Goal: Task Accomplishment & Management: Use online tool/utility

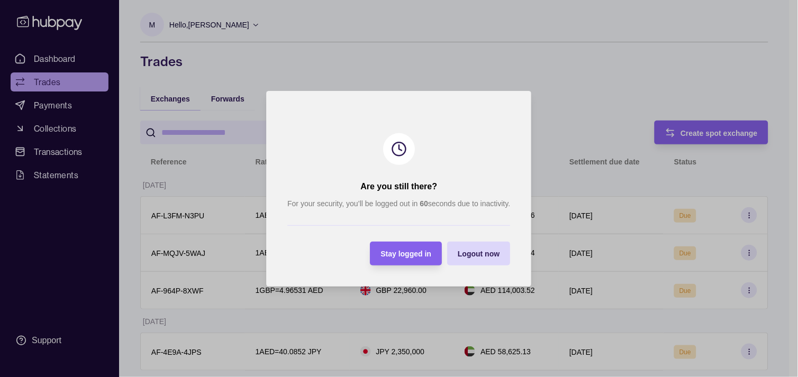
click at [414, 253] on span "Stay logged in" at bounding box center [406, 254] width 51 height 8
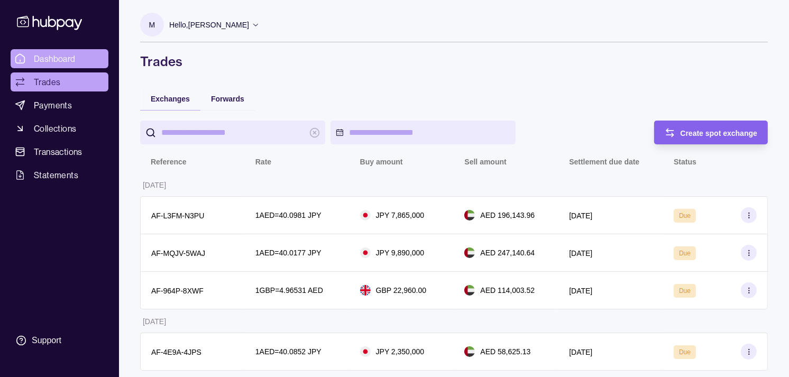
click at [65, 55] on span "Dashboard" at bounding box center [55, 58] width 42 height 13
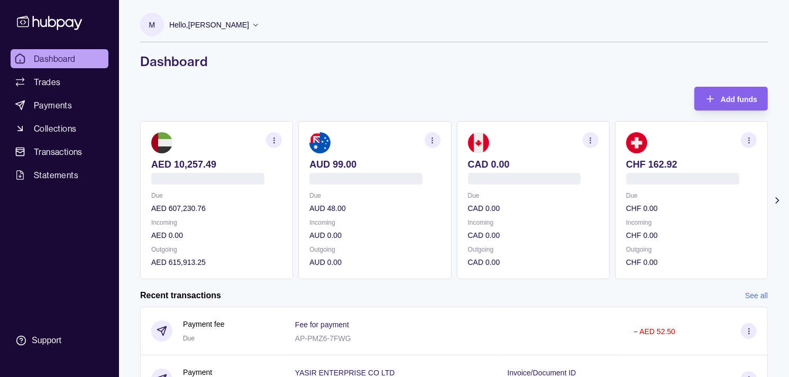
click at [412, 178] on div at bounding box center [375, 179] width 131 height 12
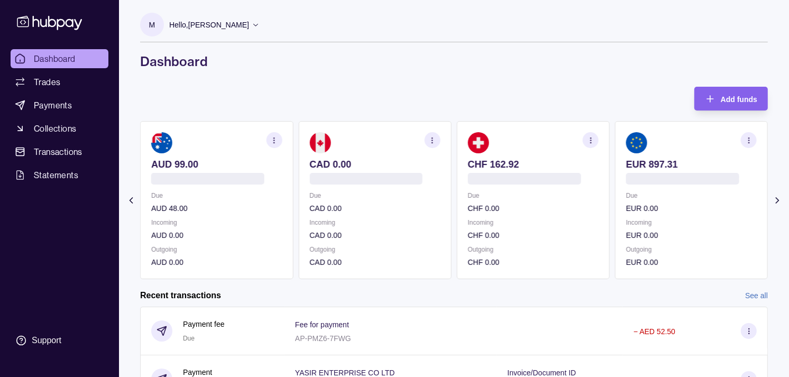
click at [394, 177] on div at bounding box center [375, 179] width 131 height 12
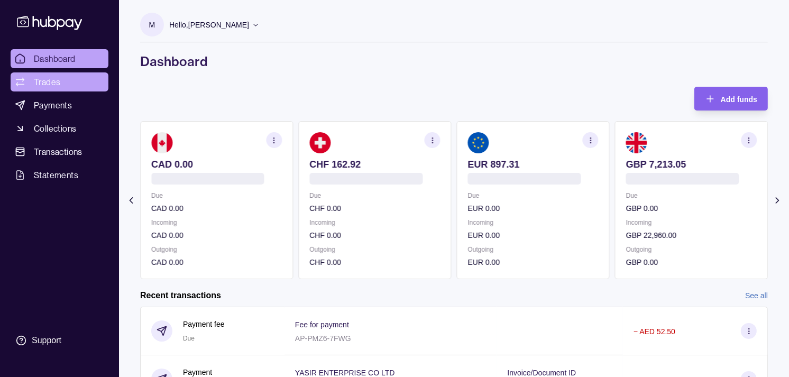
click at [53, 83] on span "Trades" at bounding box center [47, 82] width 26 height 13
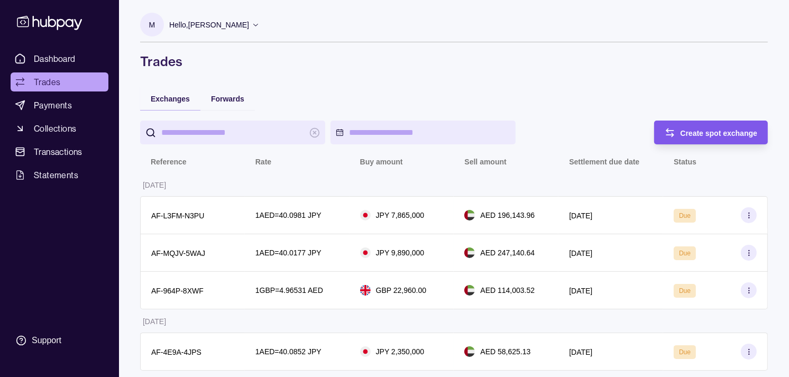
click at [697, 127] on div "Create spot exchange" at bounding box center [719, 132] width 77 height 13
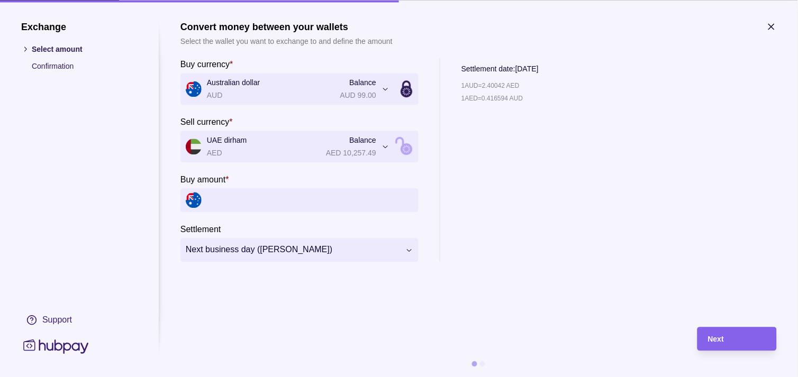
click at [774, 26] on icon "button" at bounding box center [771, 26] width 11 height 11
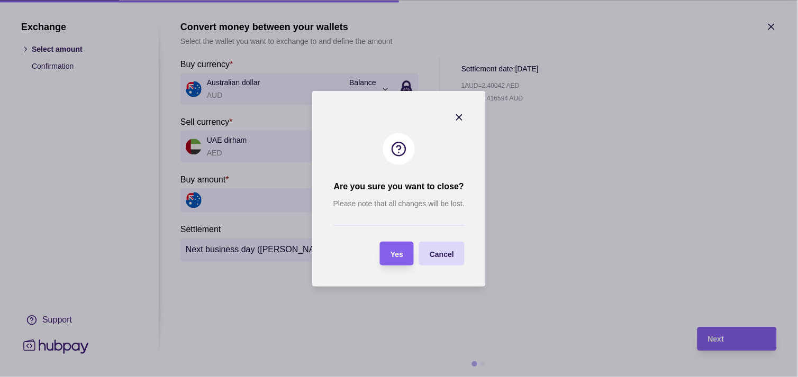
click at [401, 250] on span "Yes" at bounding box center [397, 254] width 13 height 8
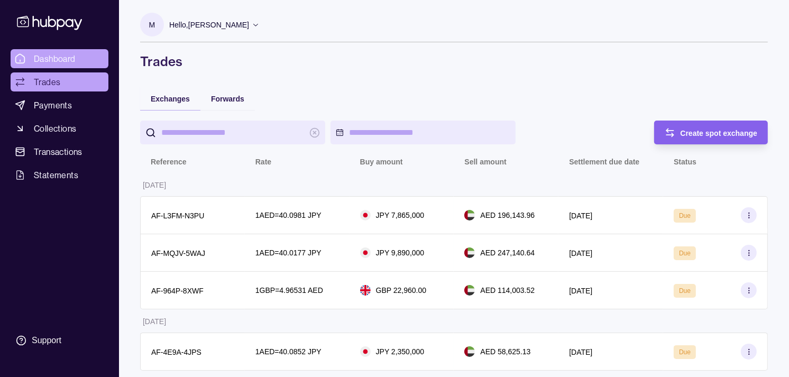
click at [61, 55] on span "Dashboard" at bounding box center [55, 58] width 42 height 13
